Goal: Check status: Check status

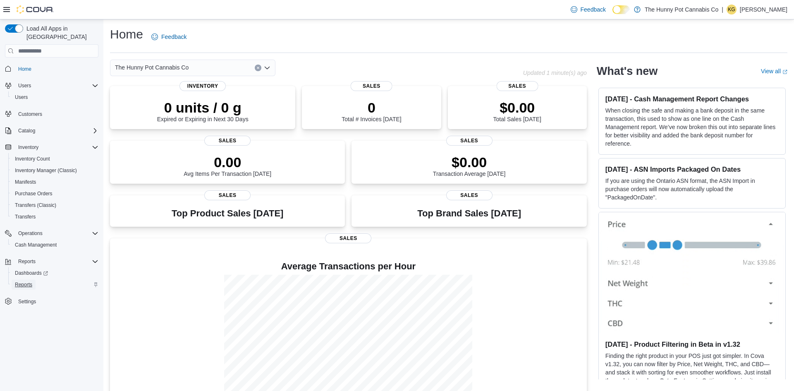
click at [29, 281] on span "Reports" at bounding box center [23, 284] width 17 height 7
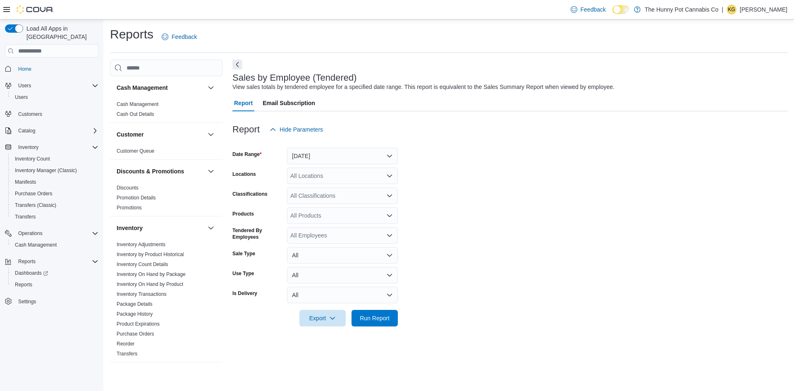
click at [309, 176] on div "All Locations" at bounding box center [342, 176] width 111 height 17
type input "**"
click at [316, 189] on span "1288 Ritson Rd N" at bounding box center [361, 190] width 105 height 8
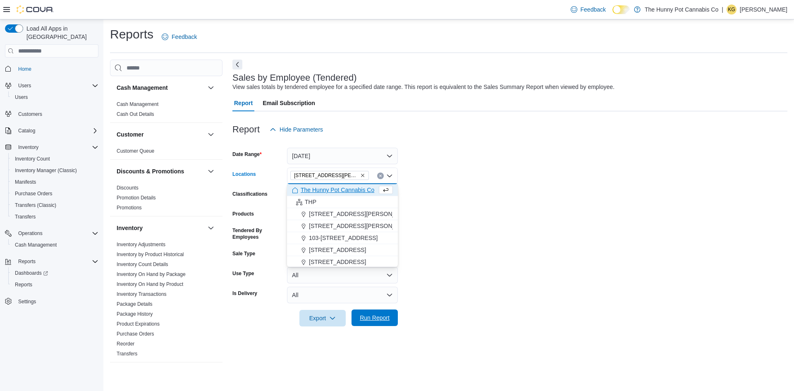
click at [379, 325] on span "Run Report" at bounding box center [375, 317] width 36 height 17
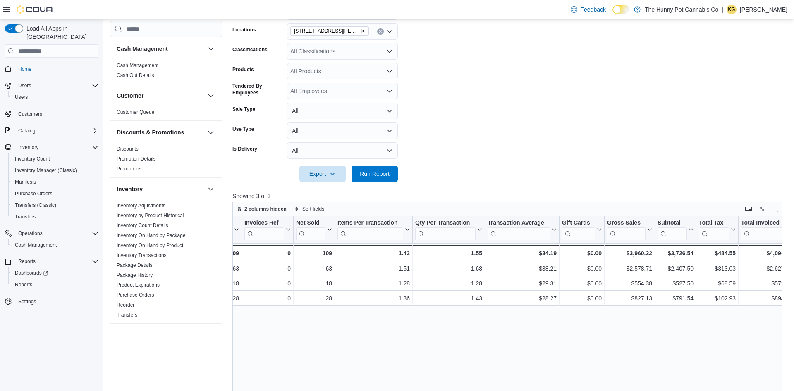
scroll to position [0, 193]
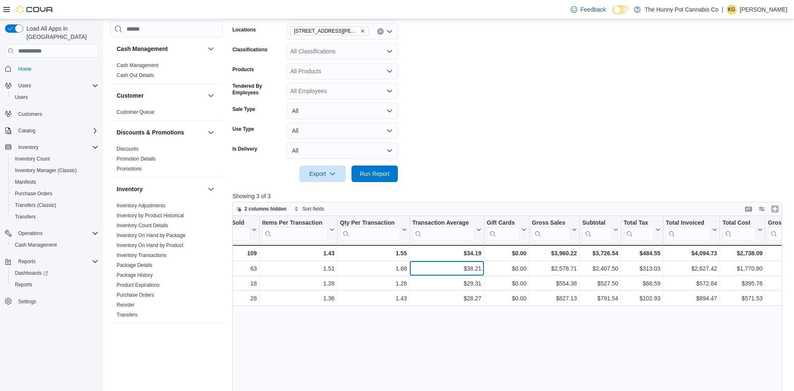
click at [449, 271] on div "$38.21" at bounding box center [446, 269] width 69 height 10
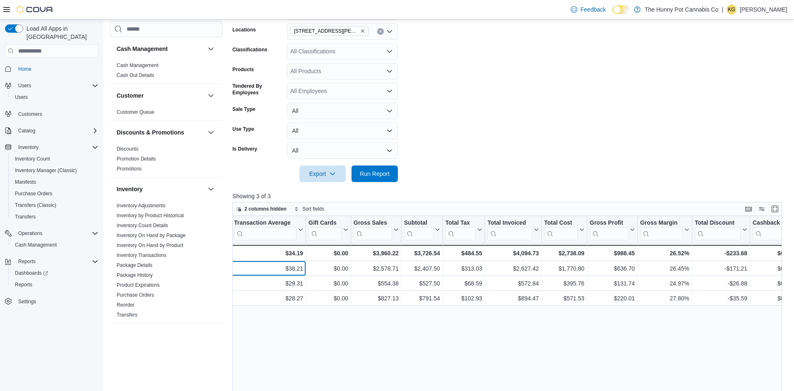
scroll to position [0, 371]
